Goal: Task Accomplishment & Management: Manage account settings

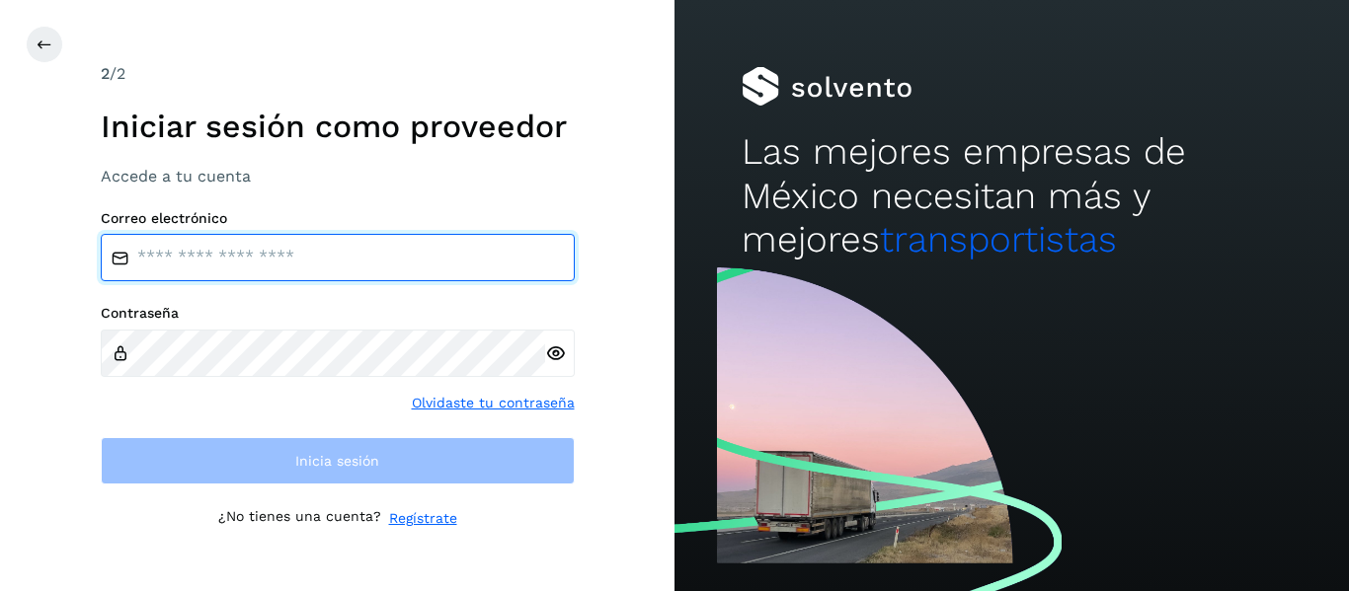
click at [210, 277] on input "email" at bounding box center [338, 257] width 474 height 47
type input "**********"
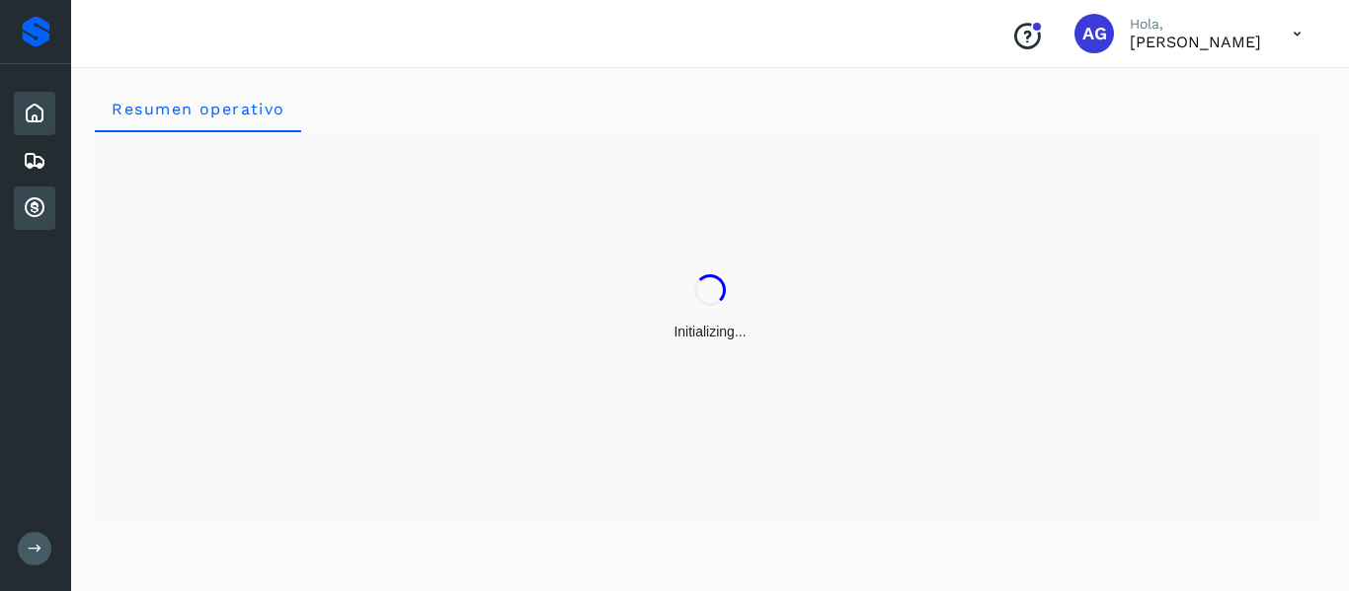
click at [39, 194] on div "Cuentas por cobrar" at bounding box center [34, 208] width 41 height 43
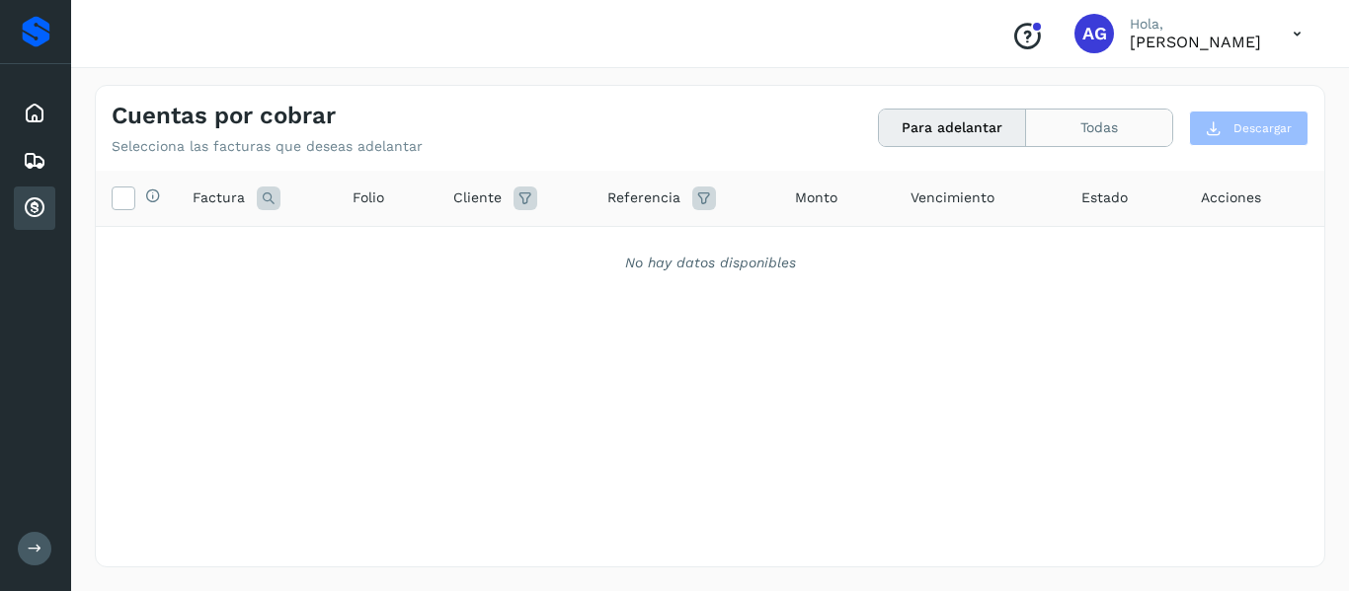
click at [1090, 132] on button "Todas" at bounding box center [1099, 128] width 146 height 37
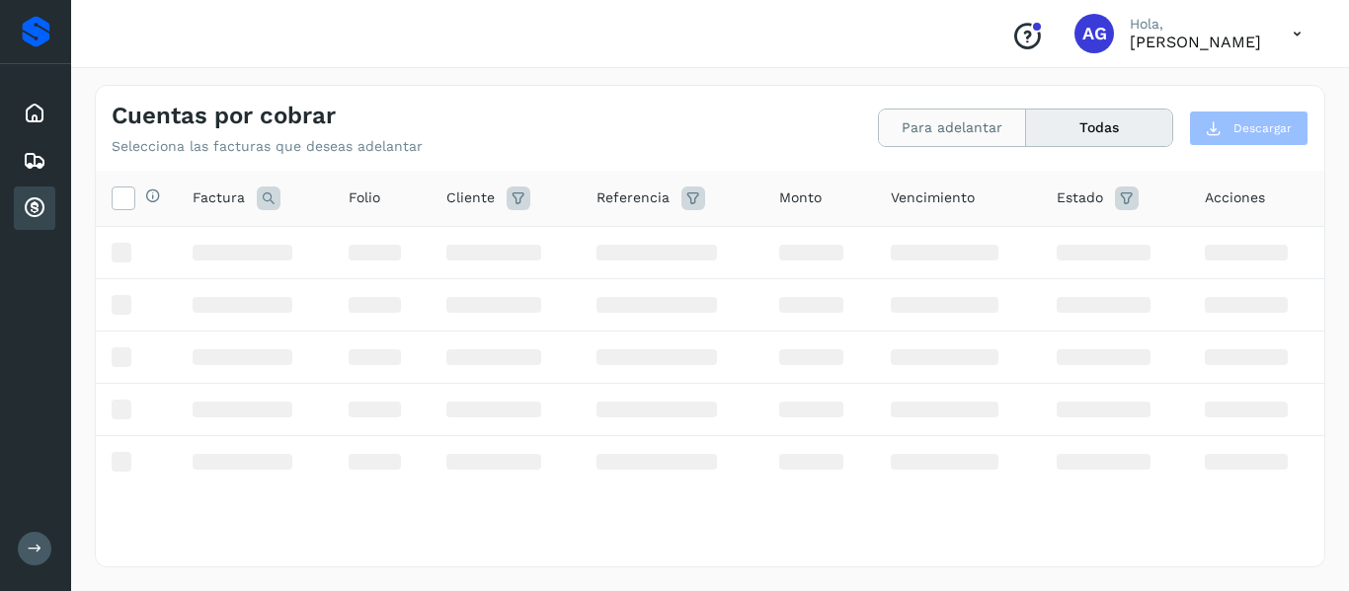
click at [977, 140] on button "Para adelantar" at bounding box center [952, 128] width 147 height 37
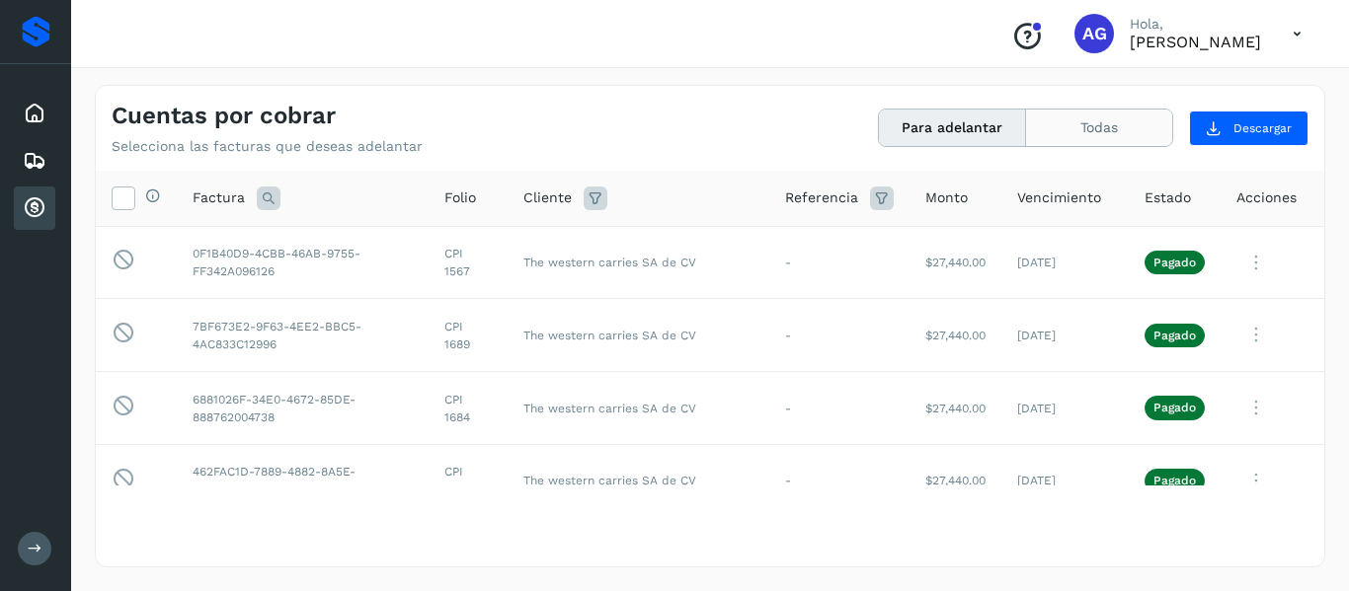
click at [1066, 128] on button "Todas" at bounding box center [1099, 128] width 146 height 37
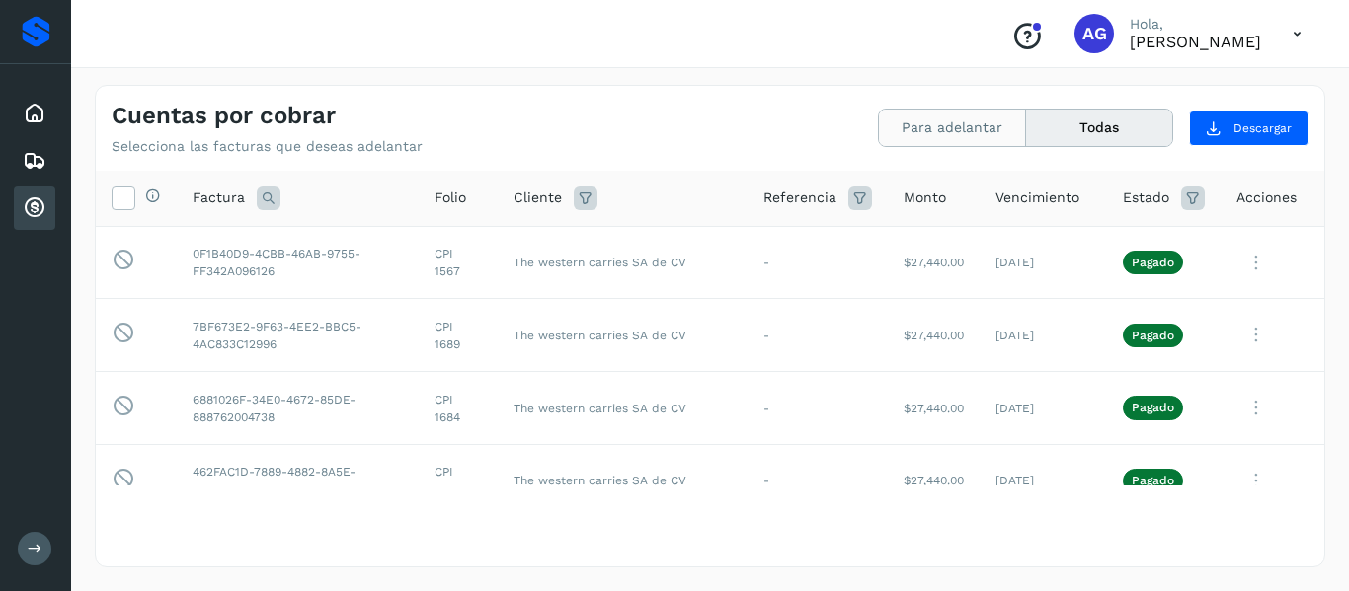
click at [929, 126] on button "Para adelantar" at bounding box center [952, 128] width 147 height 37
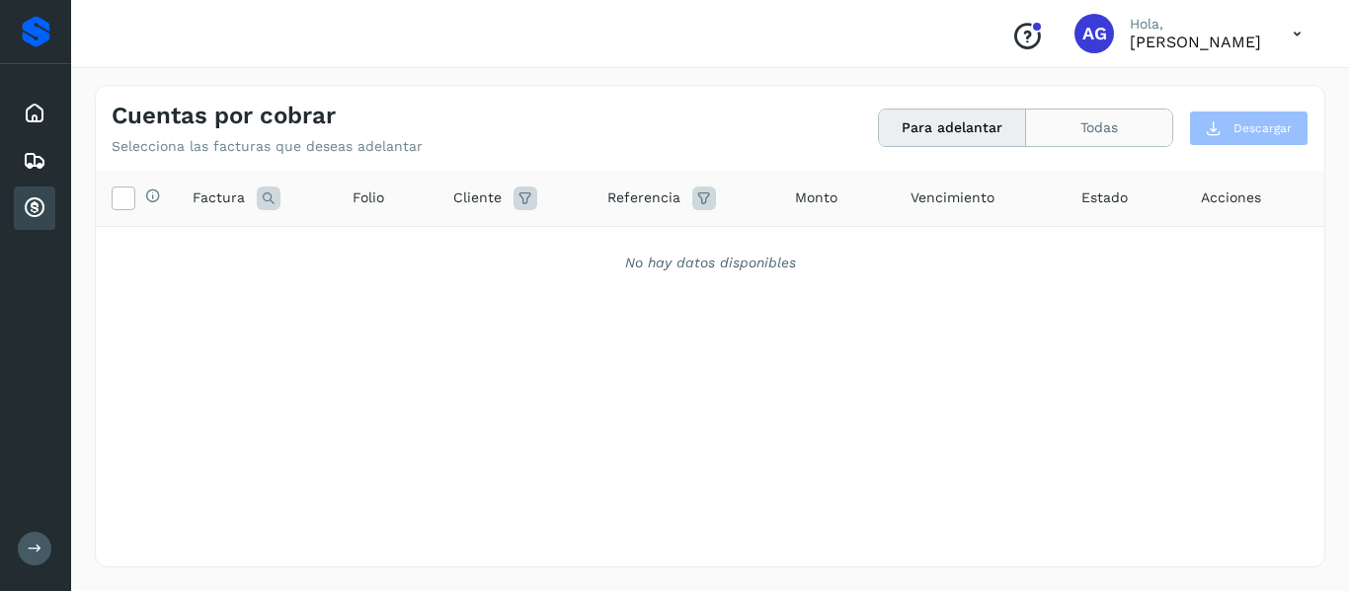
click at [1110, 117] on button "Todas" at bounding box center [1099, 128] width 146 height 37
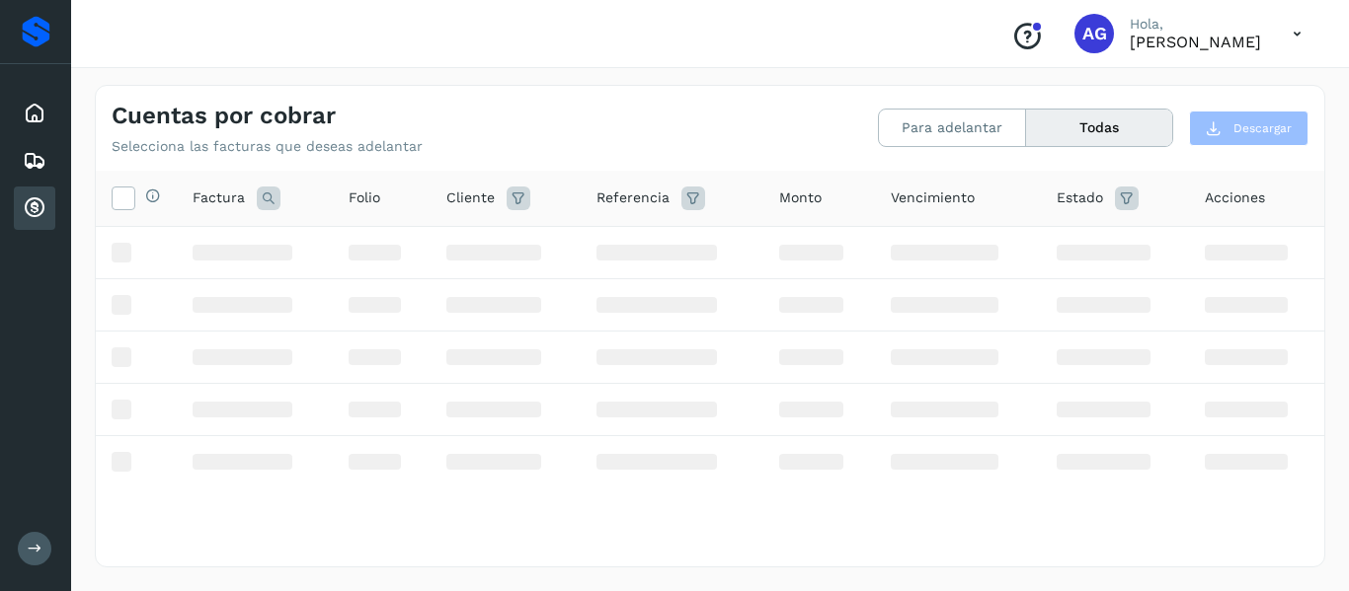
click at [975, 109] on div "Para adelantar Todas" at bounding box center [1025, 128] width 295 height 39
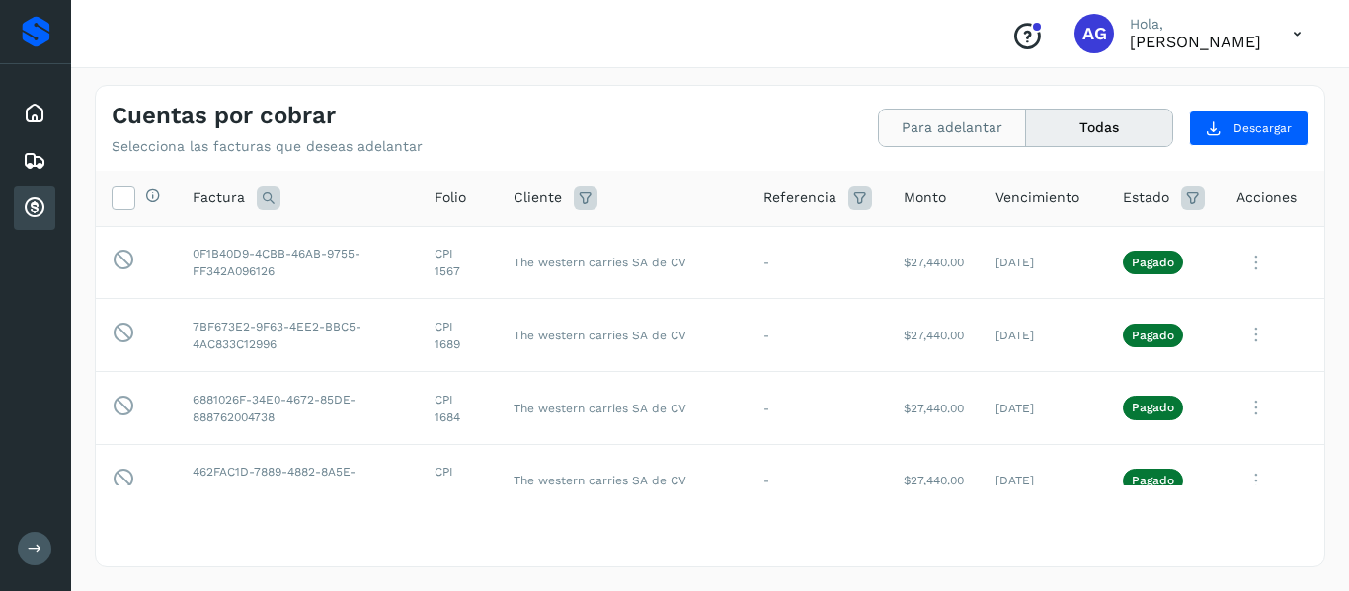
click at [911, 117] on button "Para adelantar" at bounding box center [952, 128] width 147 height 37
